Goal: Task Accomplishment & Management: Manage account settings

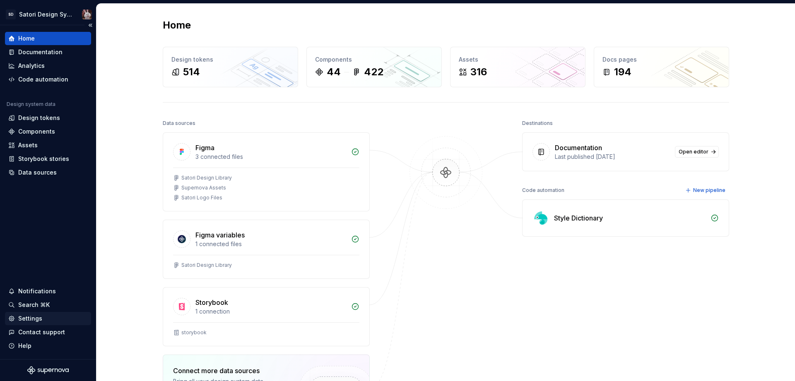
click at [39, 318] on div "Settings" at bounding box center [30, 319] width 24 height 8
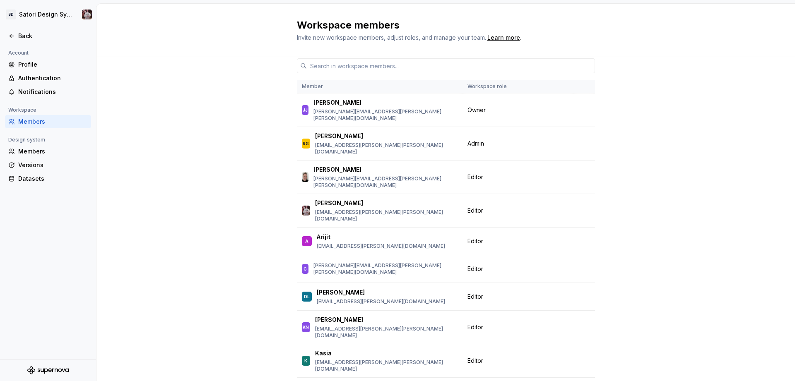
scroll to position [53, 0]
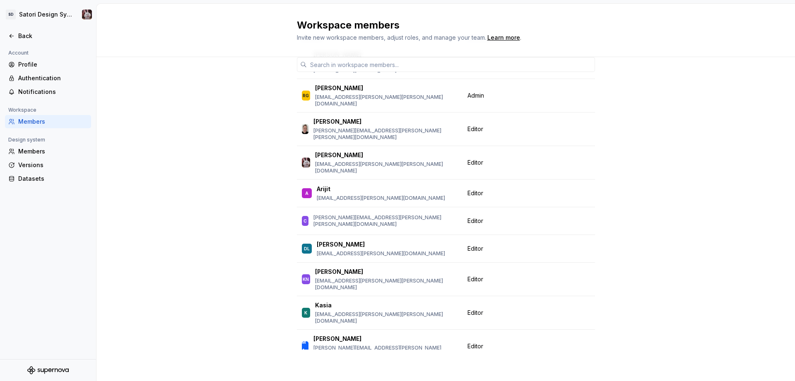
drag, startPoint x: 194, startPoint y: 211, endPoint x: 199, endPoint y: 210, distance: 5.0
click at [194, 211] on div "Member Workspace role [PERSON_NAME] [PERSON_NAME] [PERSON_NAME][EMAIL_ADDRESS][…" at bounding box center [445, 193] width 699 height 378
click at [48, 128] on div "Account Profile Authentication Notifications Workspace Members Design system Me…" at bounding box center [48, 119] width 96 height 142
click at [46, 123] on div "Members" at bounding box center [53, 122] width 70 height 8
click at [29, 152] on div "Members" at bounding box center [53, 151] width 70 height 8
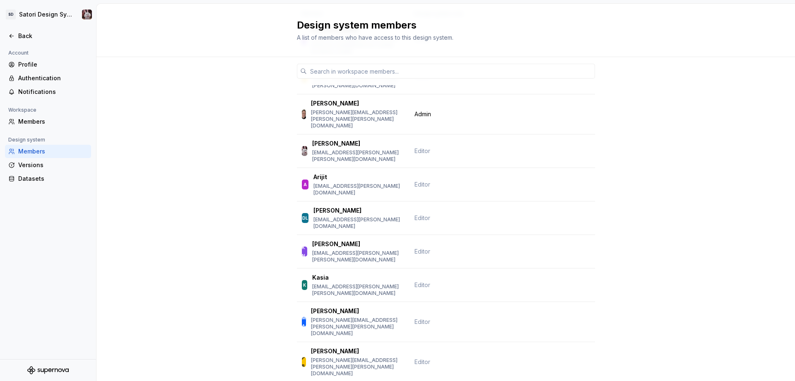
scroll to position [1164, 0]
